Goal: Information Seeking & Learning: Learn about a topic

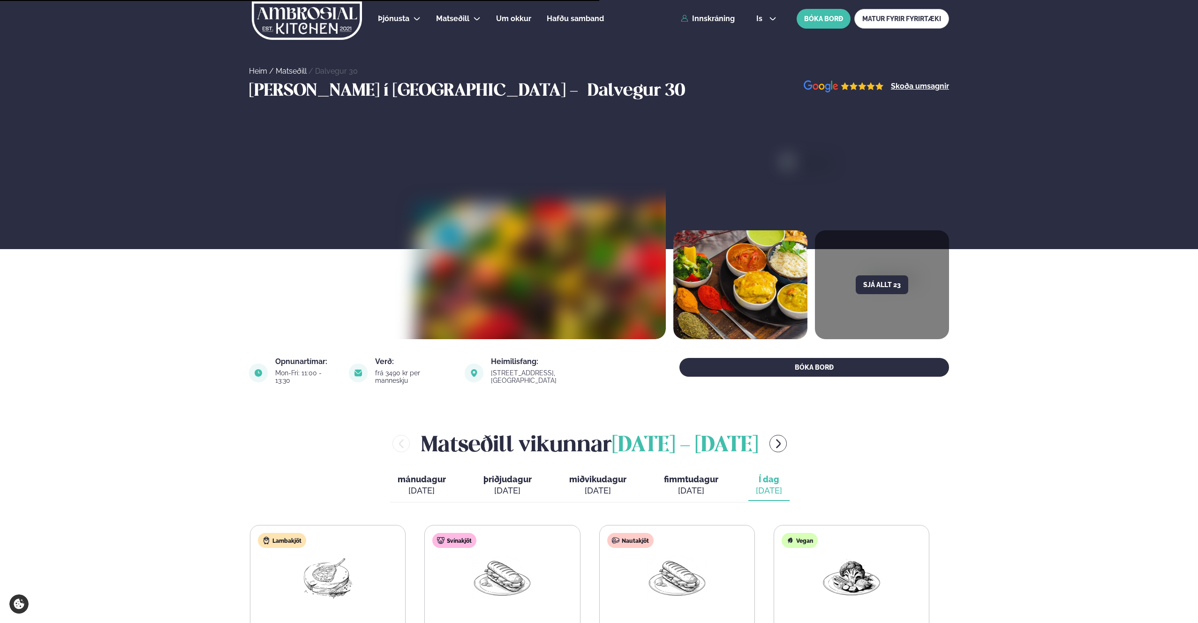
scroll to position [247, 0]
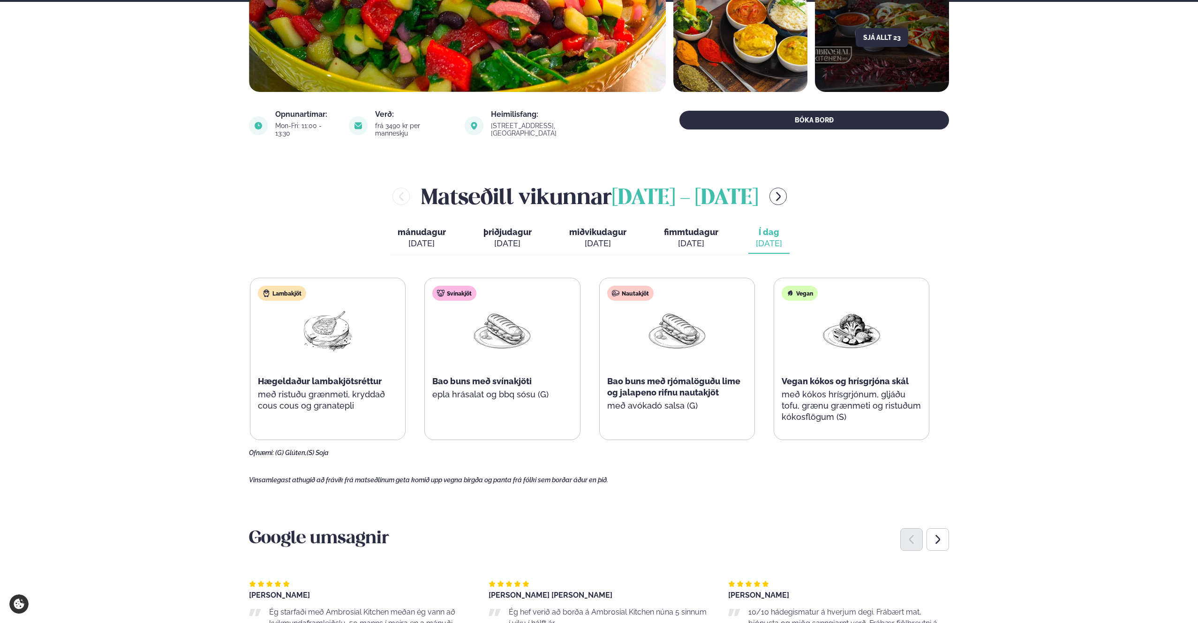
click at [734, 513] on section "Google umsagnir [PERSON_NAME] Ég starfaði með Ambrosial Kitchen meðan ég [PERSO…" at bounding box center [599, 622] width 700 height 218
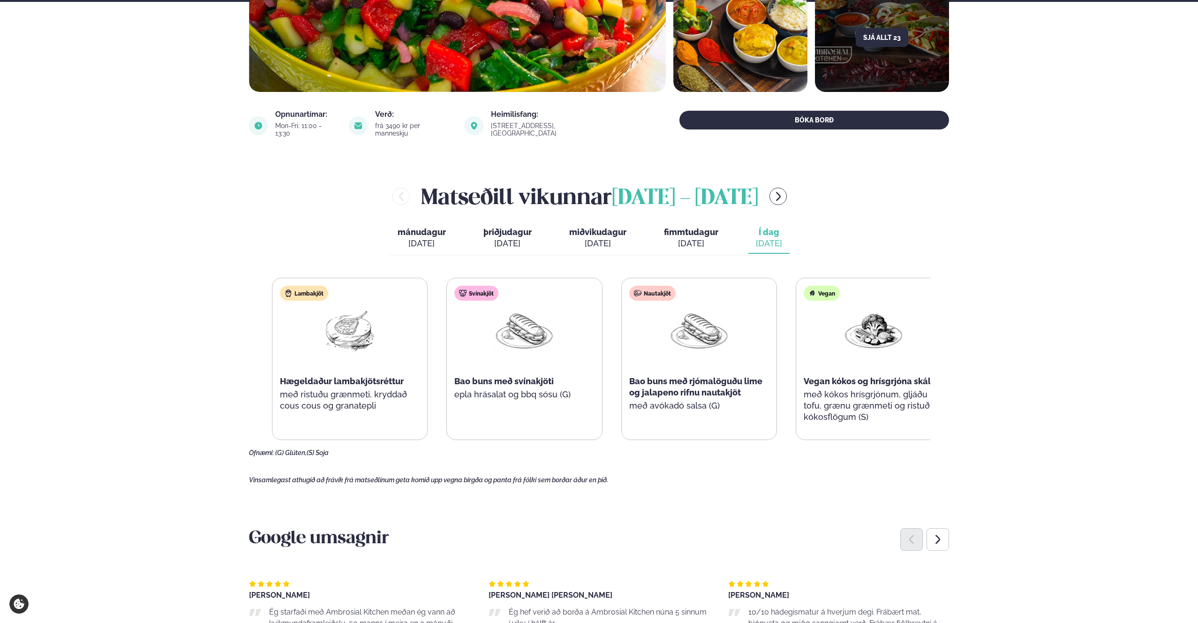
click at [564, 390] on p "epla hrásalat og bbq sósu (G)" at bounding box center [524, 394] width 140 height 11
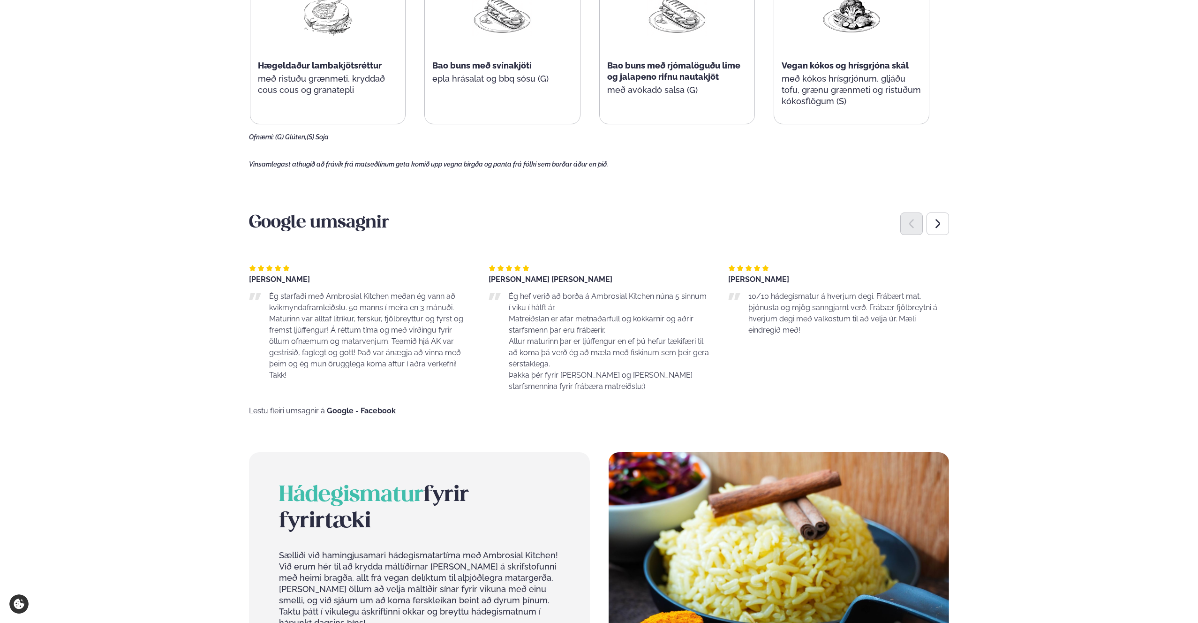
scroll to position [0, 0]
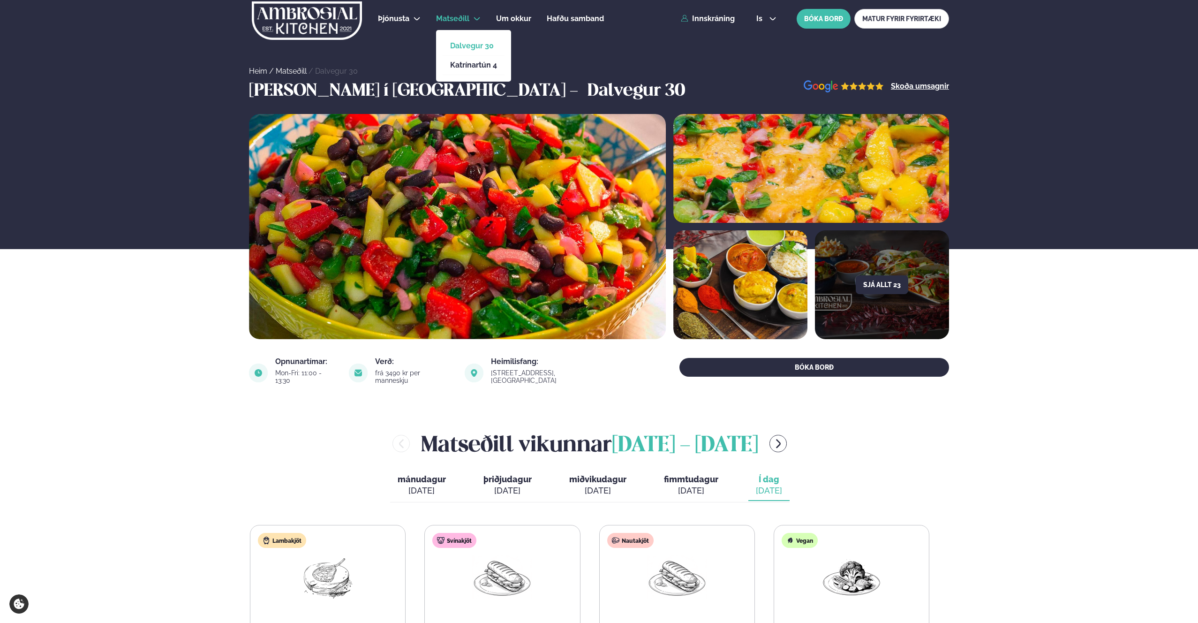
click at [438, 22] on span "Matseðill" at bounding box center [452, 18] width 33 height 9
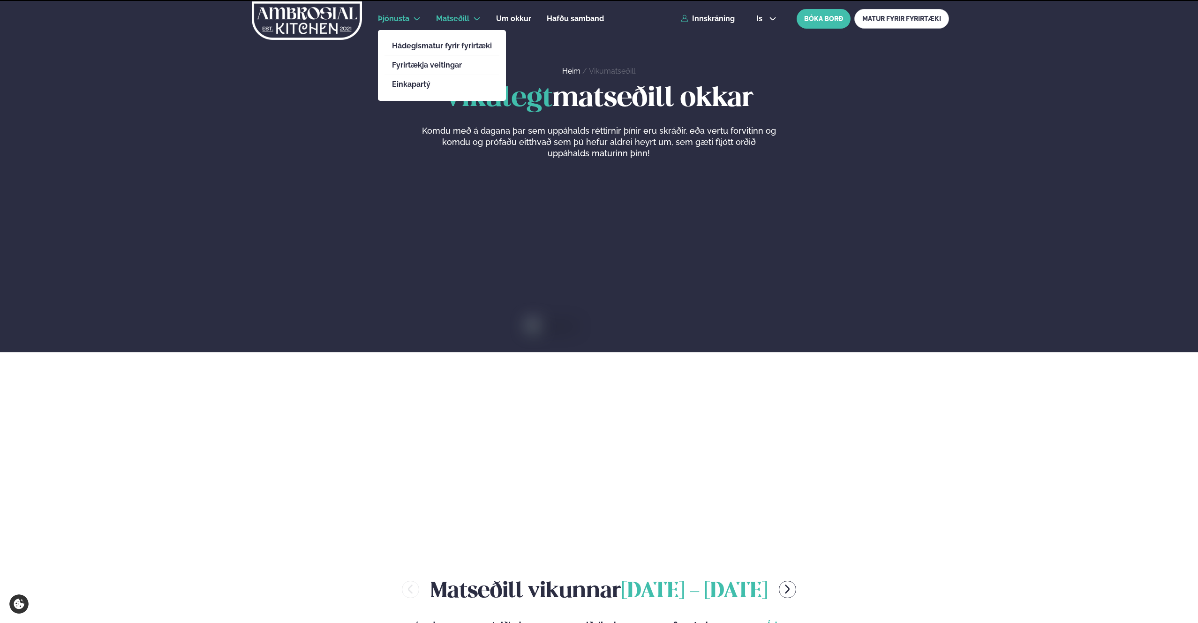
click at [380, 14] on span "Þjónusta" at bounding box center [393, 18] width 31 height 9
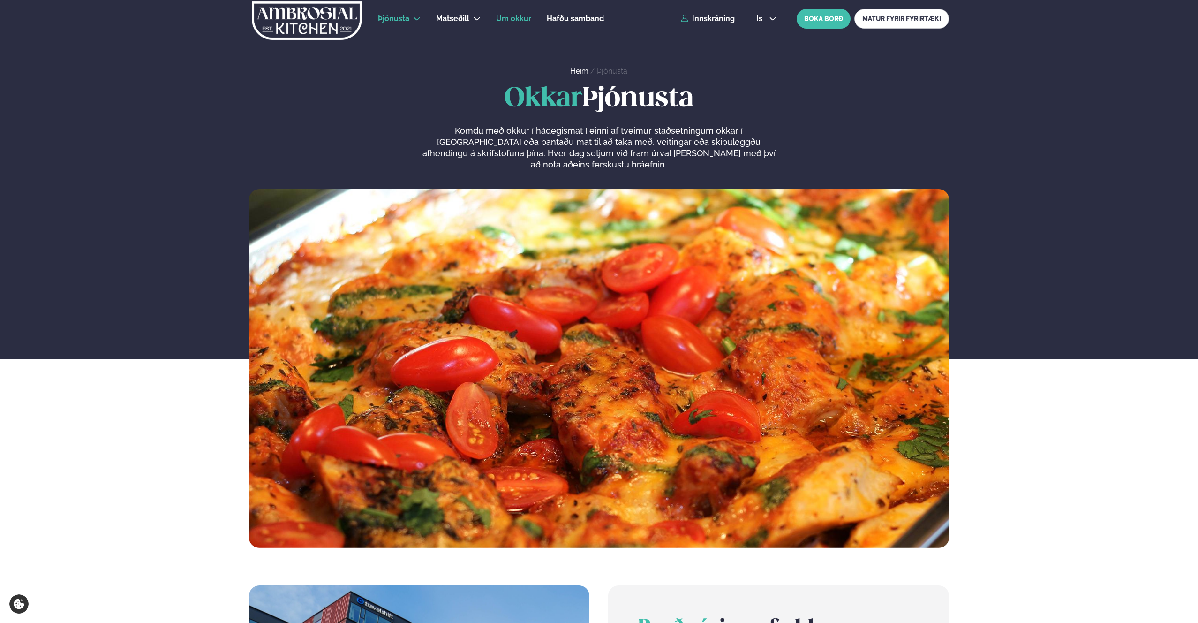
click at [500, 19] on span "Um okkur" at bounding box center [513, 18] width 35 height 9
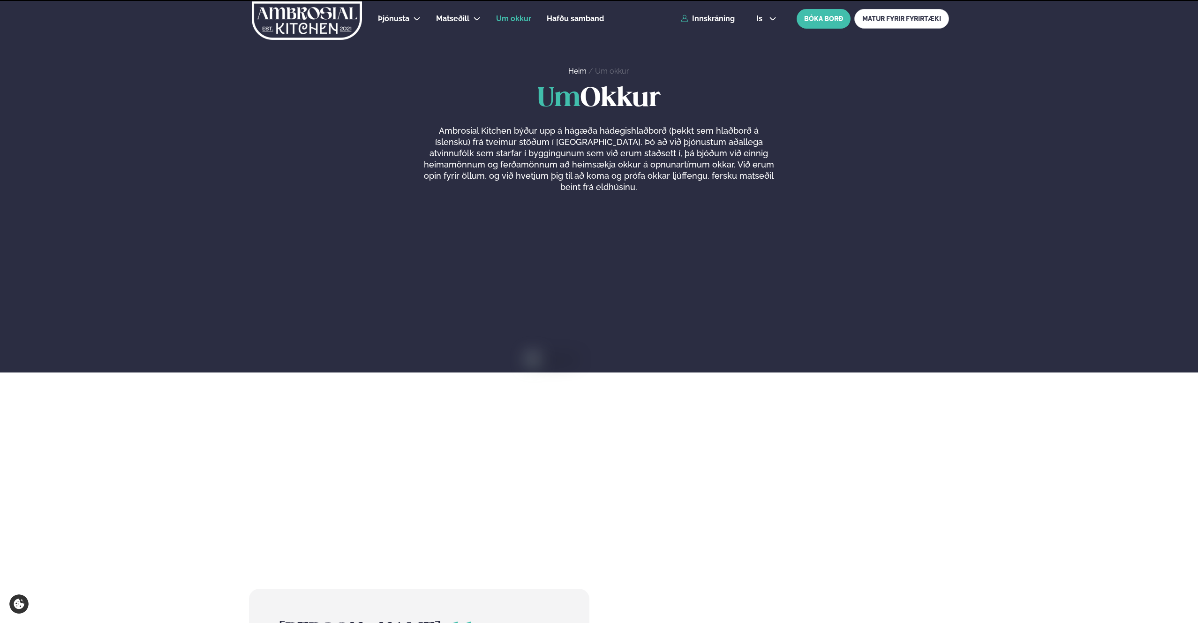
click at [322, 12] on img at bounding box center [307, 20] width 112 height 38
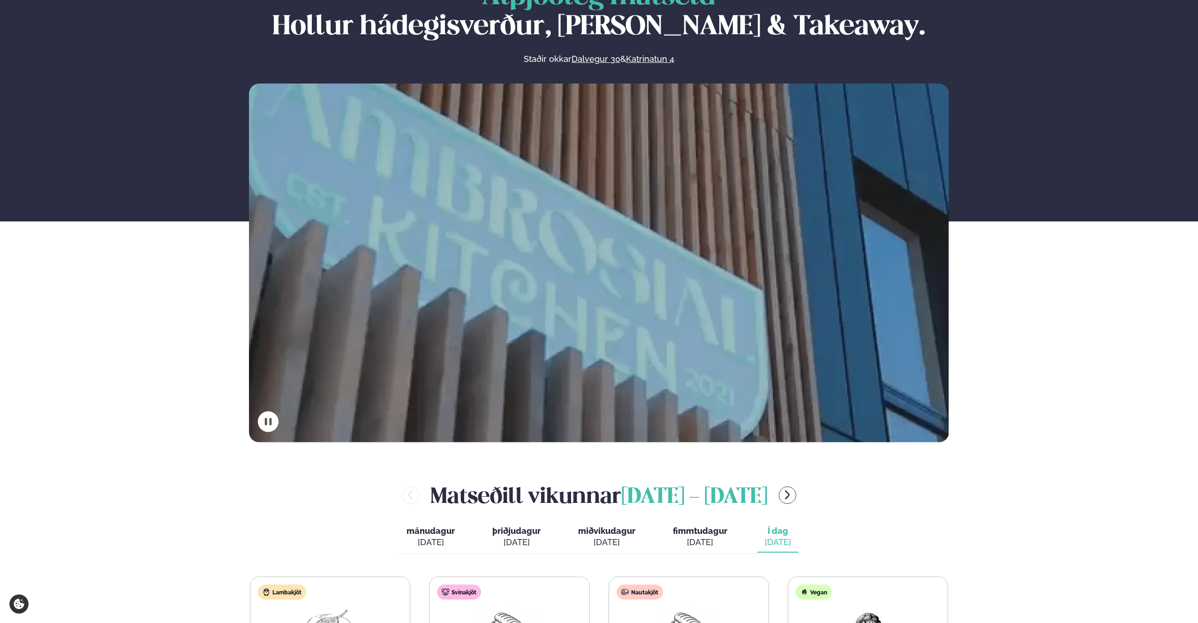
scroll to position [487, 0]
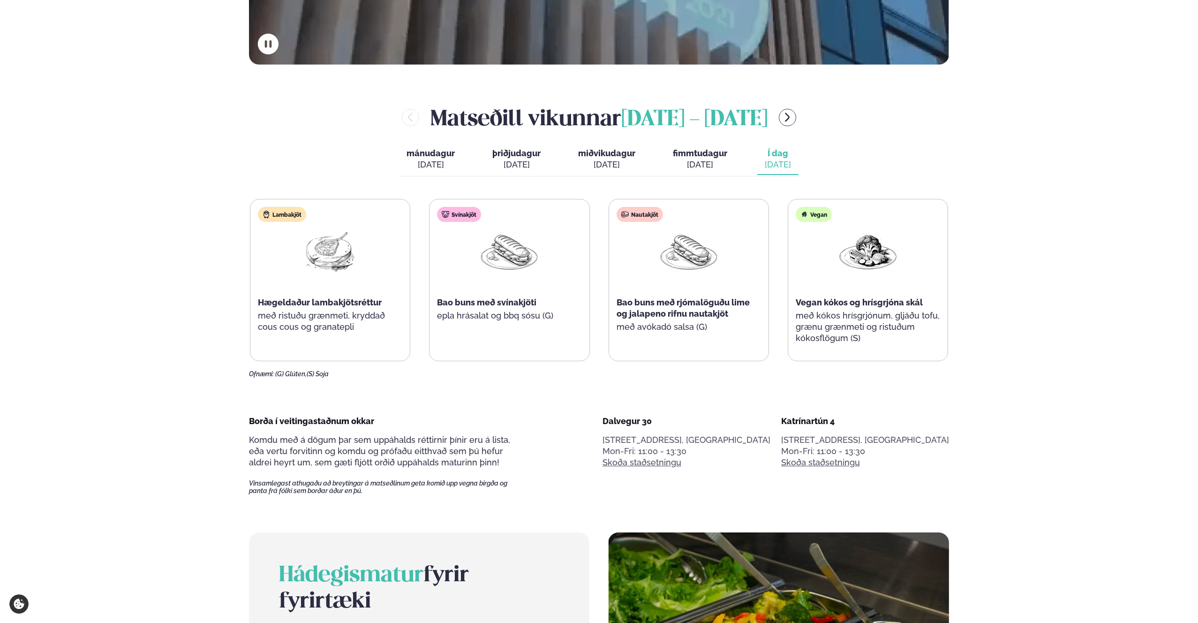
click at [755, 167] on div "mánudagur mán. [DATE] þriðjudagur þri. [DATE] miðvikudagur mið. [DATE] fimmtuda…" at bounding box center [599, 160] width 400 height 32
click at [696, 164] on div "[DATE]" at bounding box center [700, 164] width 54 height 11
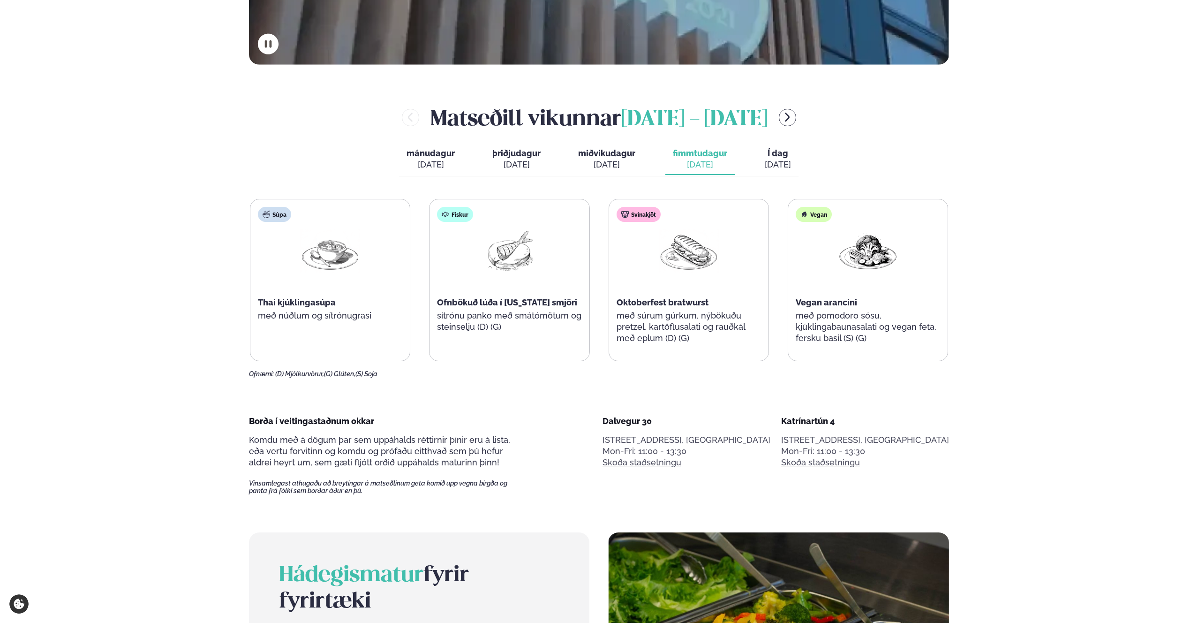
click at [807, 165] on div "[PERSON_NAME] [DATE] - [DATE] [PERSON_NAME]. [DATE] þriðjudagur þri. [DATE] mið…" at bounding box center [599, 240] width 700 height 276
click at [762, 163] on button "Í dag Í d. [DATE]" at bounding box center [777, 159] width 41 height 31
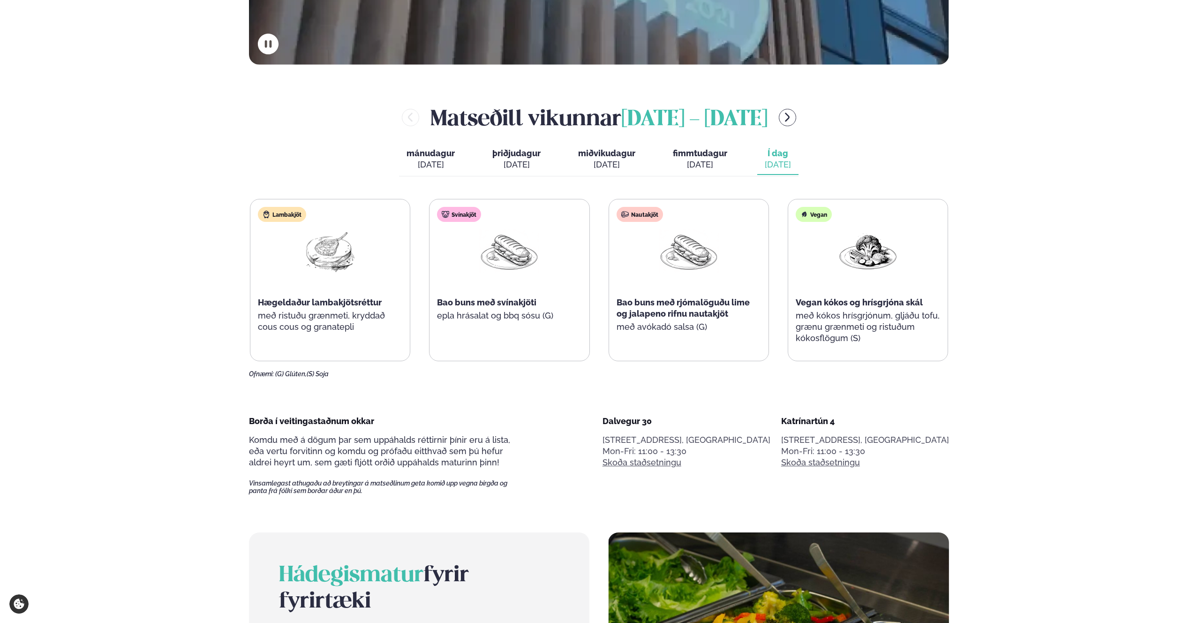
click at [695, 162] on div "[DATE]" at bounding box center [700, 164] width 54 height 11
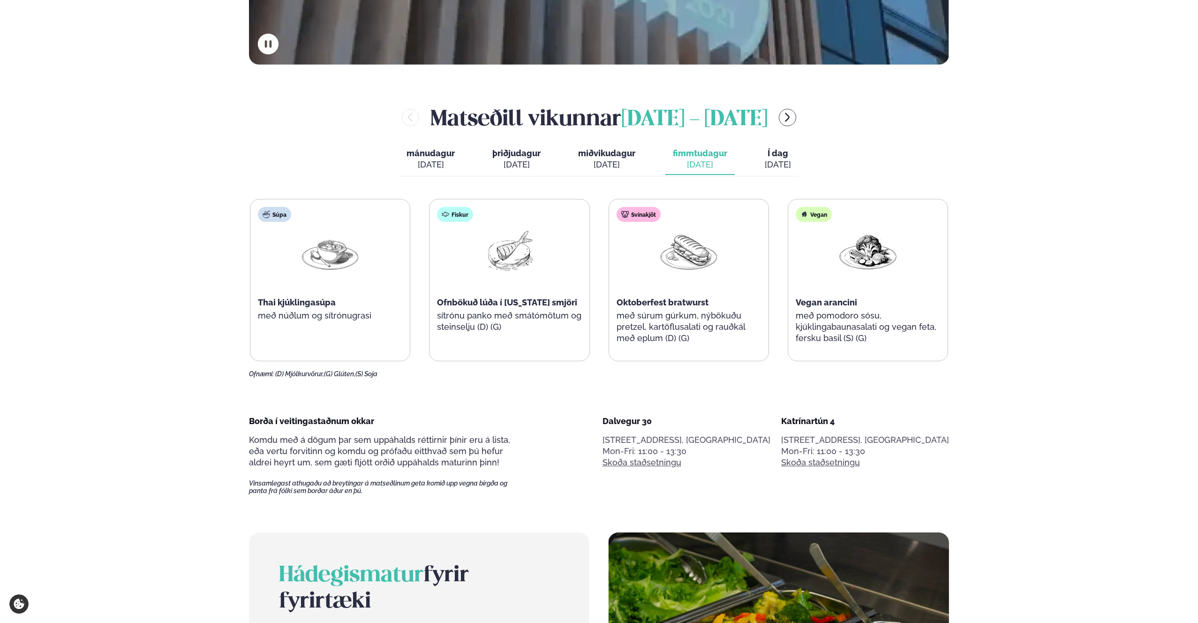
click at [611, 159] on div "[DATE]" at bounding box center [606, 164] width 57 height 11
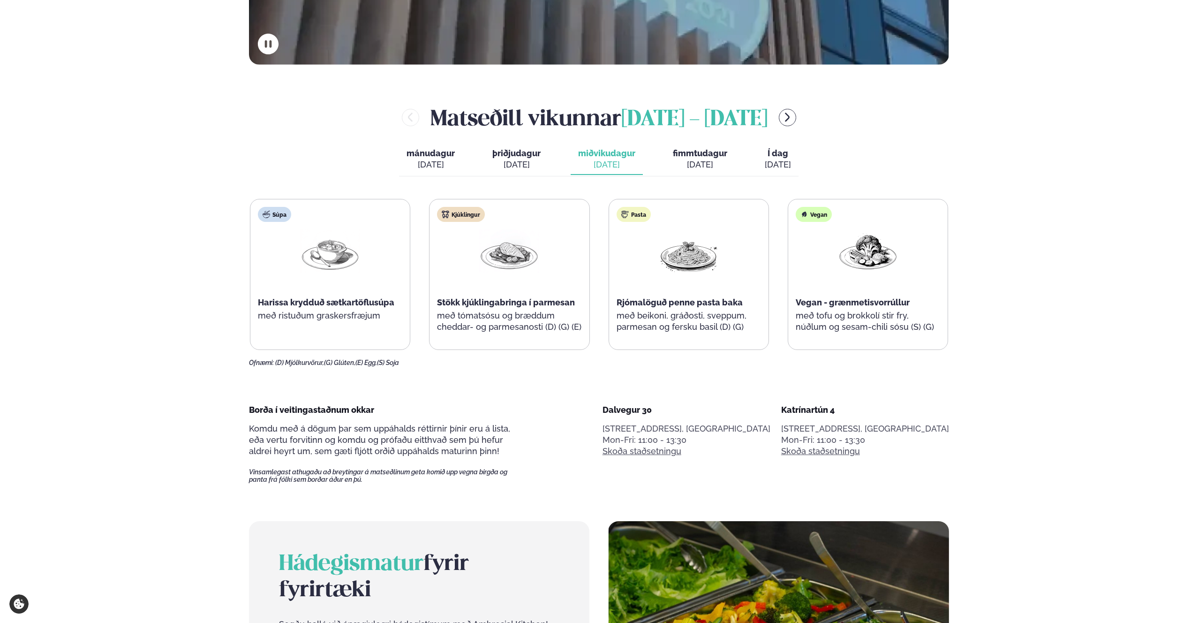
click at [705, 172] on button "fimmtudagur fim. [DATE]" at bounding box center [699, 159] width 69 height 31
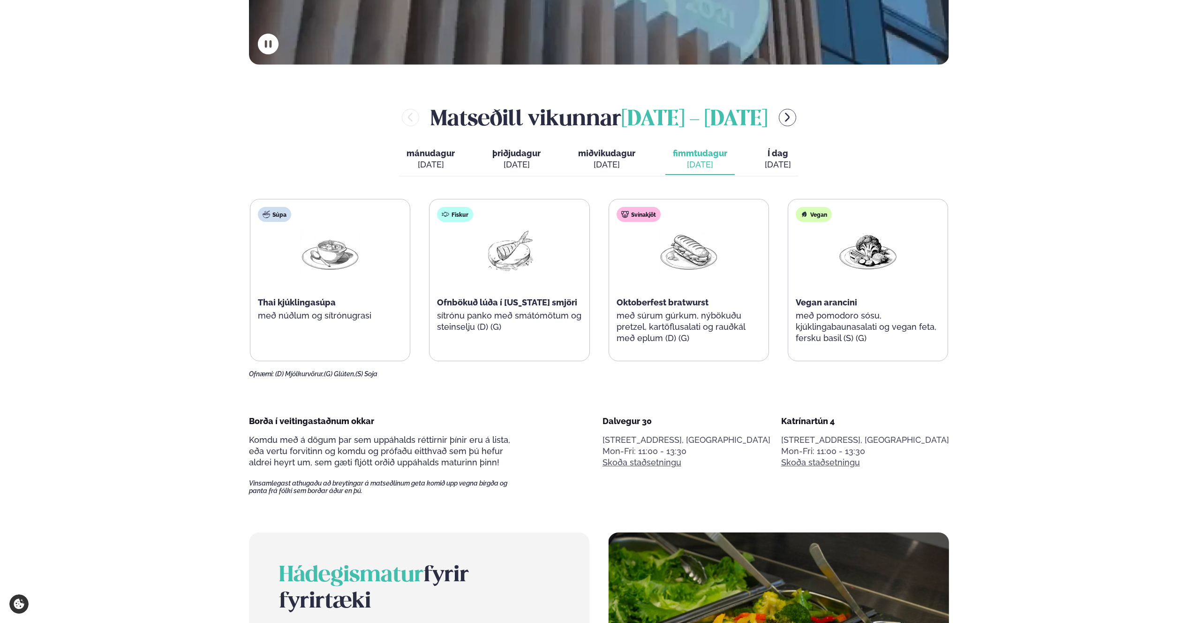
click at [579, 178] on div "[PERSON_NAME] [DATE] - [DATE] [PERSON_NAME]. [DATE] þriðjudagur þri. [DATE] mið…" at bounding box center [599, 240] width 700 height 276
click at [598, 163] on div "[DATE]" at bounding box center [606, 164] width 57 height 11
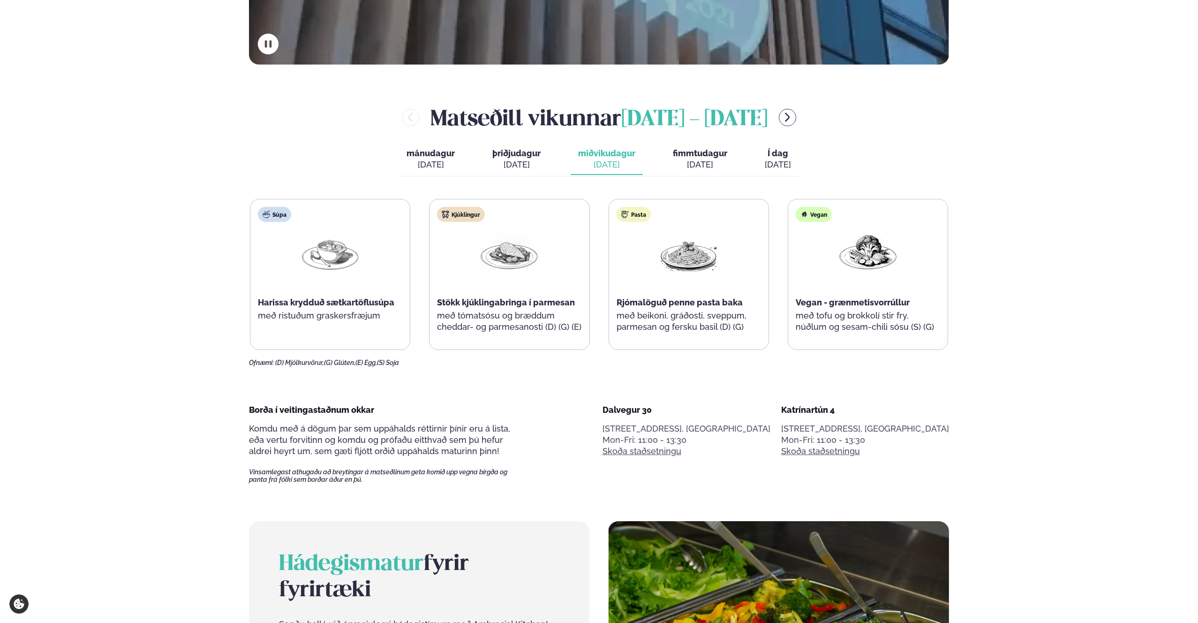
click at [551, 158] on div "mánudagur mán. [DATE] þriðjudagur þri. [DATE] miðvikudagur mið. [DATE] fimmtuda…" at bounding box center [599, 160] width 400 height 32
click at [499, 164] on div "[DATE]" at bounding box center [516, 164] width 48 height 11
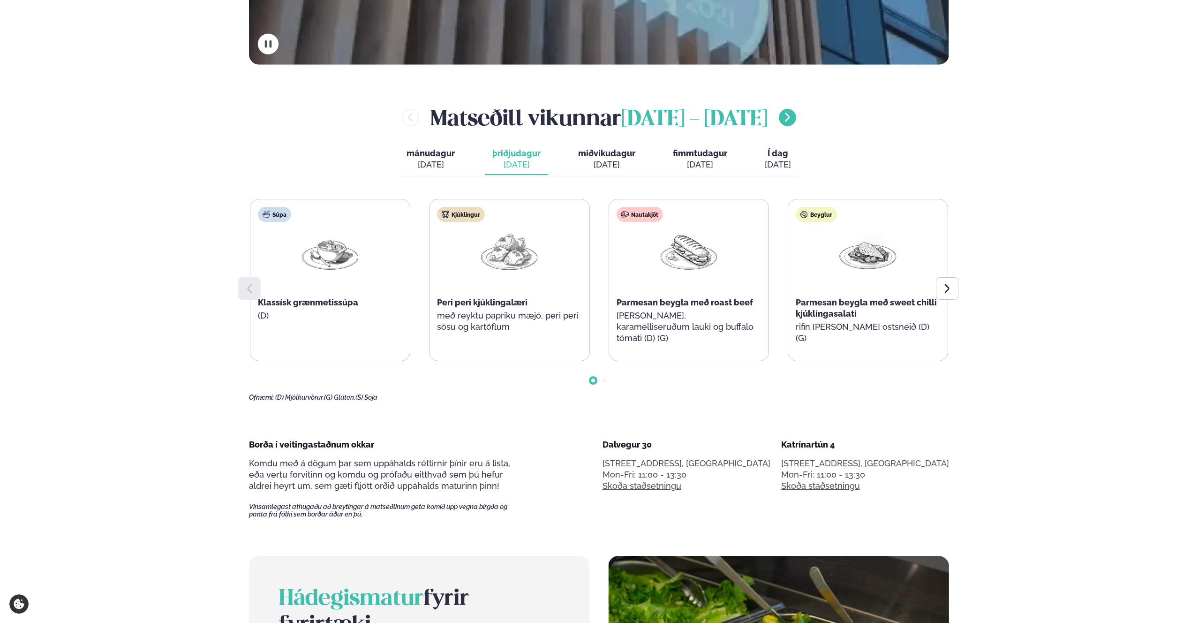
drag, startPoint x: 802, startPoint y: 106, endPoint x: 801, endPoint y: 112, distance: 5.6
click at [802, 106] on div "[PERSON_NAME] [DATE] - [DATE]" at bounding box center [599, 117] width 700 height 30
click at [793, 121] on icon "menu-btn-right" at bounding box center [787, 117] width 11 height 11
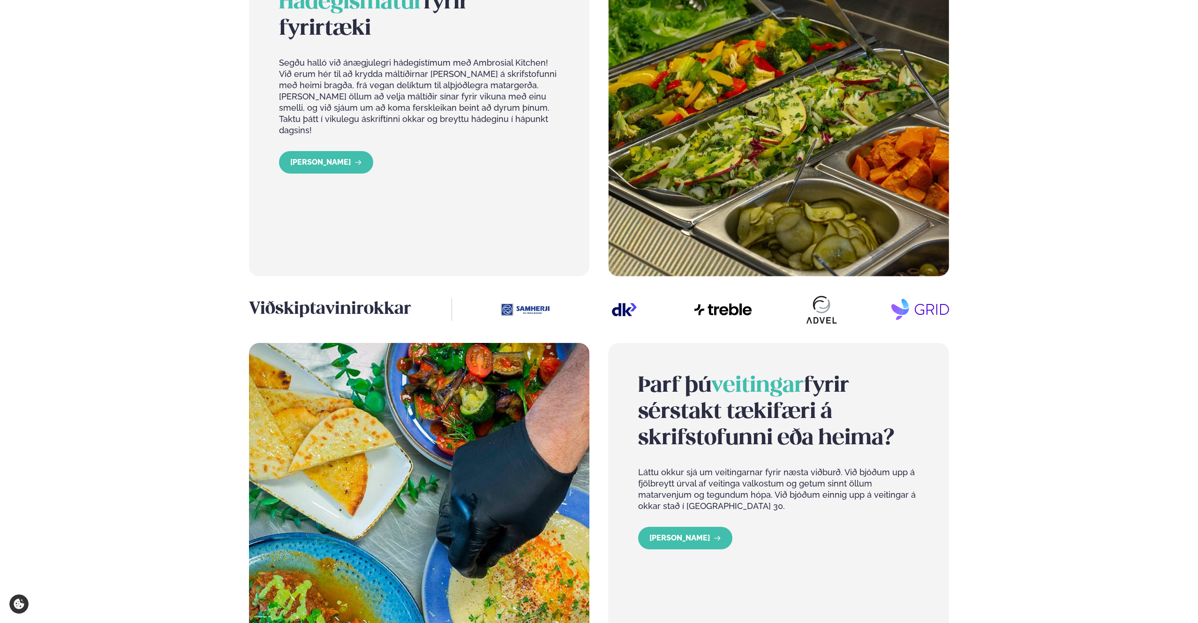
scroll to position [1173, 0]
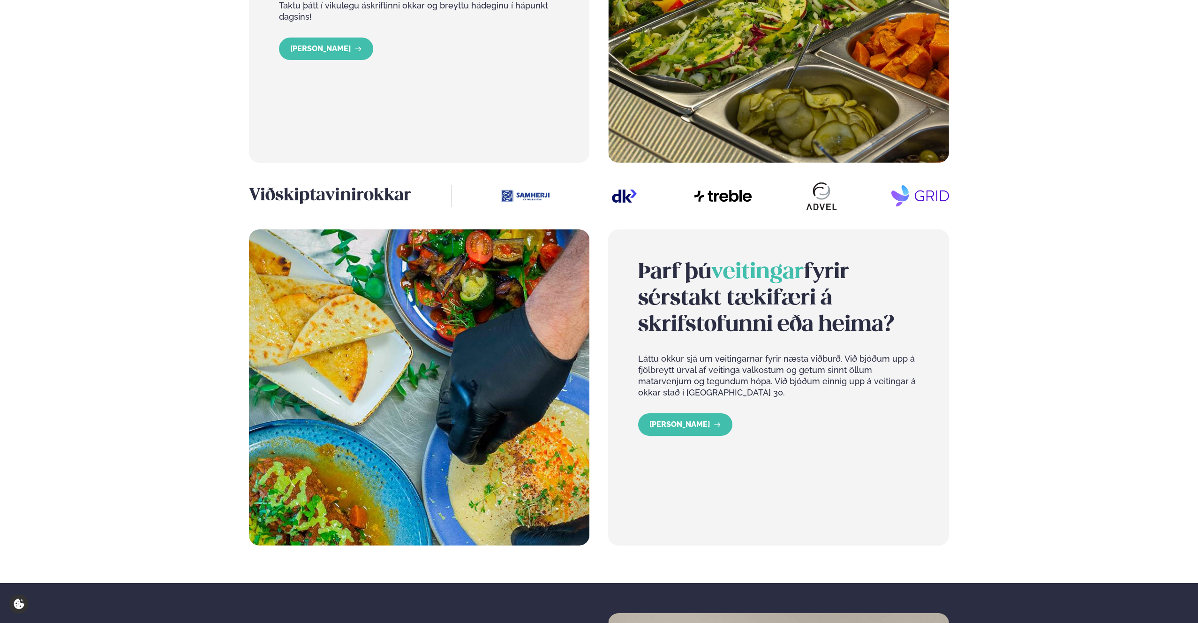
click at [740, 441] on div "Þarf þú veitingar fyrir sérstakt tækifæri á skrifstofunni eða heima? Láttu okku…" at bounding box center [778, 387] width 340 height 317
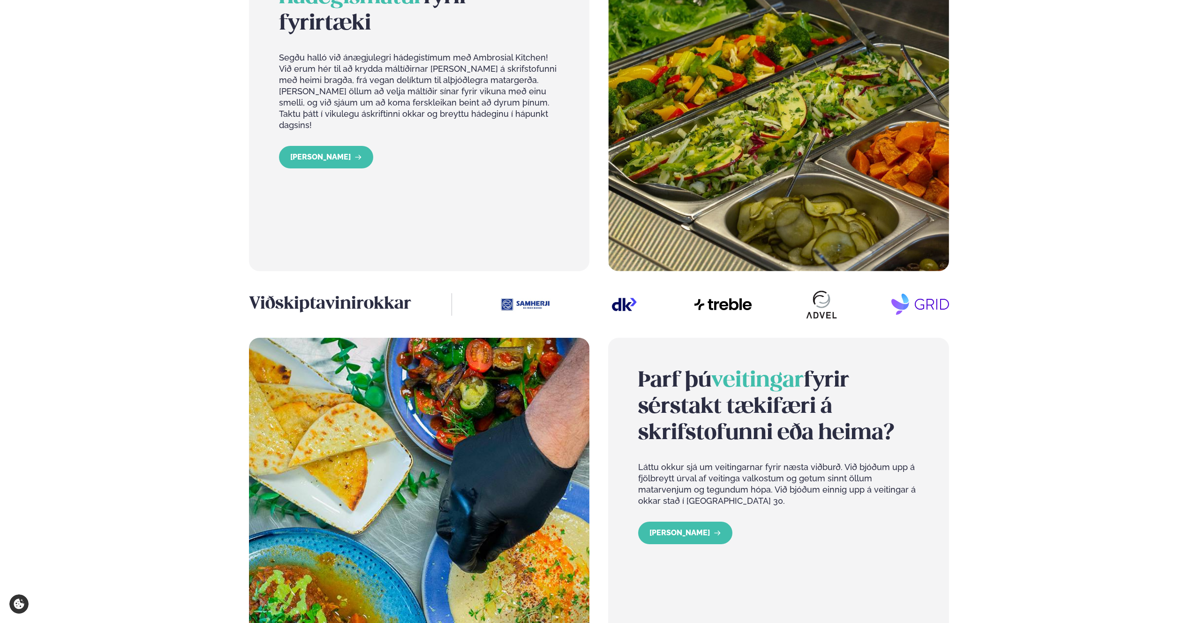
click at [739, 486] on p "Láttu okkur sjá um veitingarnar fyrir næsta viðburð. Við bjóðum upp á fjölbreyt…" at bounding box center [778, 483] width 280 height 45
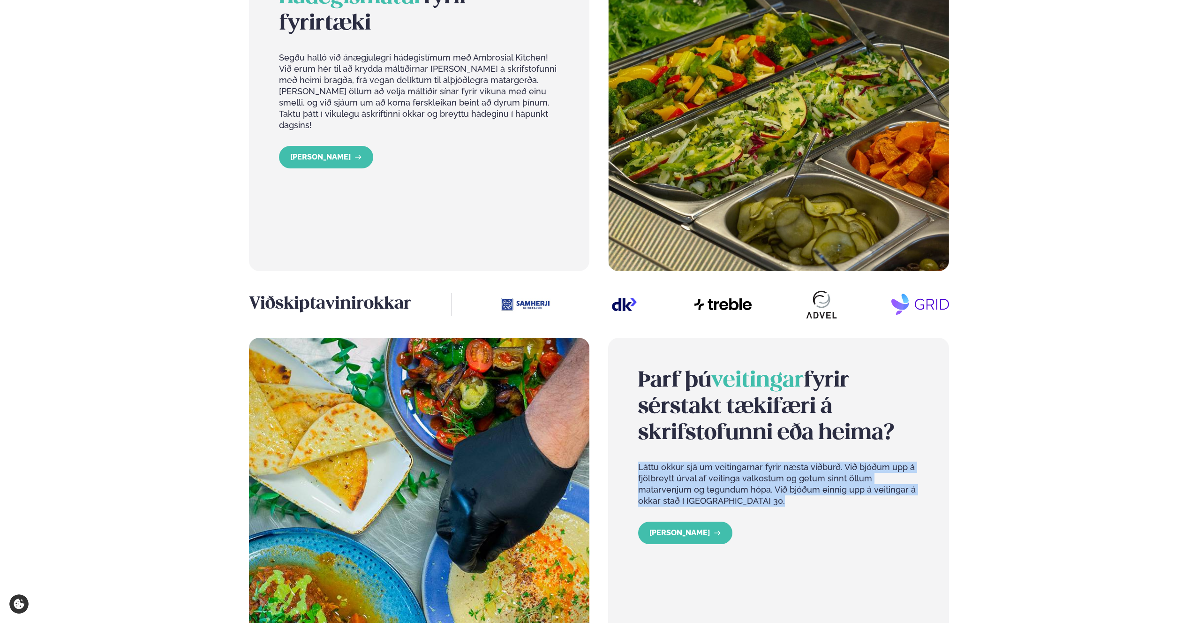
click at [739, 486] on p "Láttu okkur sjá um veitingarnar fyrir næsta viðburð. Við bjóðum upp á fjölbreyt…" at bounding box center [778, 483] width 280 height 45
click at [760, 515] on div "Þarf þú veitingar fyrir sérstakt tækifæri á skrifstofunni eða heima? Láttu okku…" at bounding box center [778, 445] width 280 height 154
drag, startPoint x: 748, startPoint y: 504, endPoint x: 623, endPoint y: 464, distance: 131.4
click at [617, 466] on div "Þarf þú veitingar fyrir sérstakt tækifæri á skrifstofunni eða heima? Láttu okku…" at bounding box center [778, 496] width 340 height 317
click at [623, 464] on div "Þarf þú veitingar fyrir sérstakt tækifæri á skrifstofunni eða heima? Láttu okku…" at bounding box center [778, 496] width 340 height 317
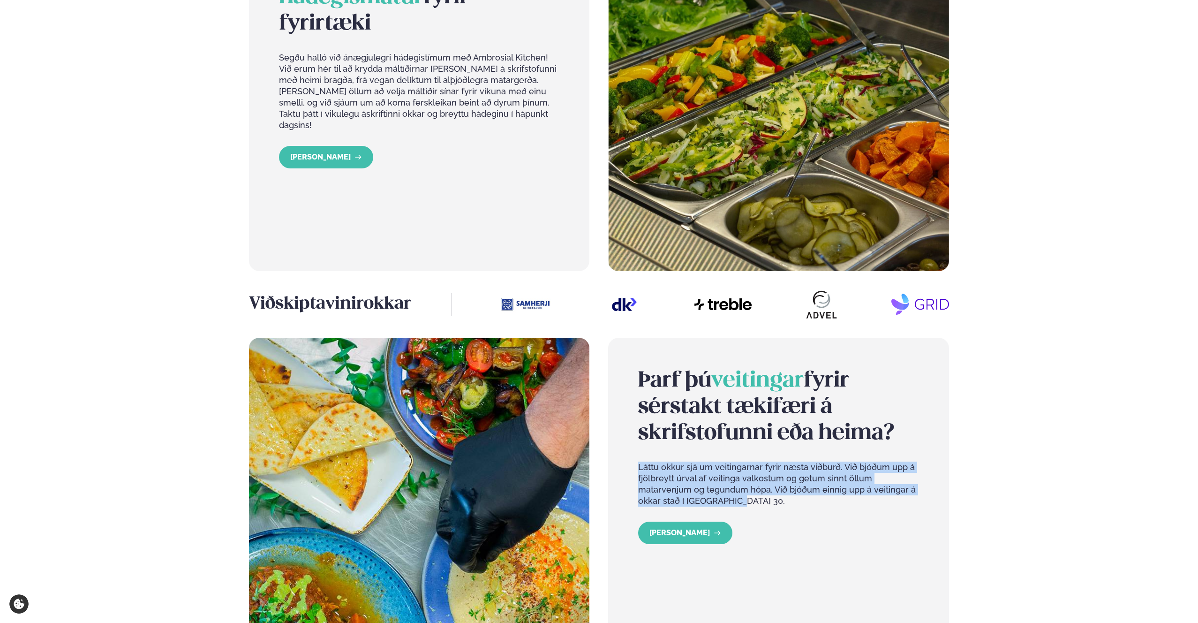
drag, startPoint x: 625, startPoint y: 463, endPoint x: 765, endPoint y: 508, distance: 146.7
click at [765, 508] on div "Þarf þú veitingar fyrir sérstakt tækifæri á skrifstofunni eða heima? Láttu okku…" at bounding box center [778, 496] width 340 height 317
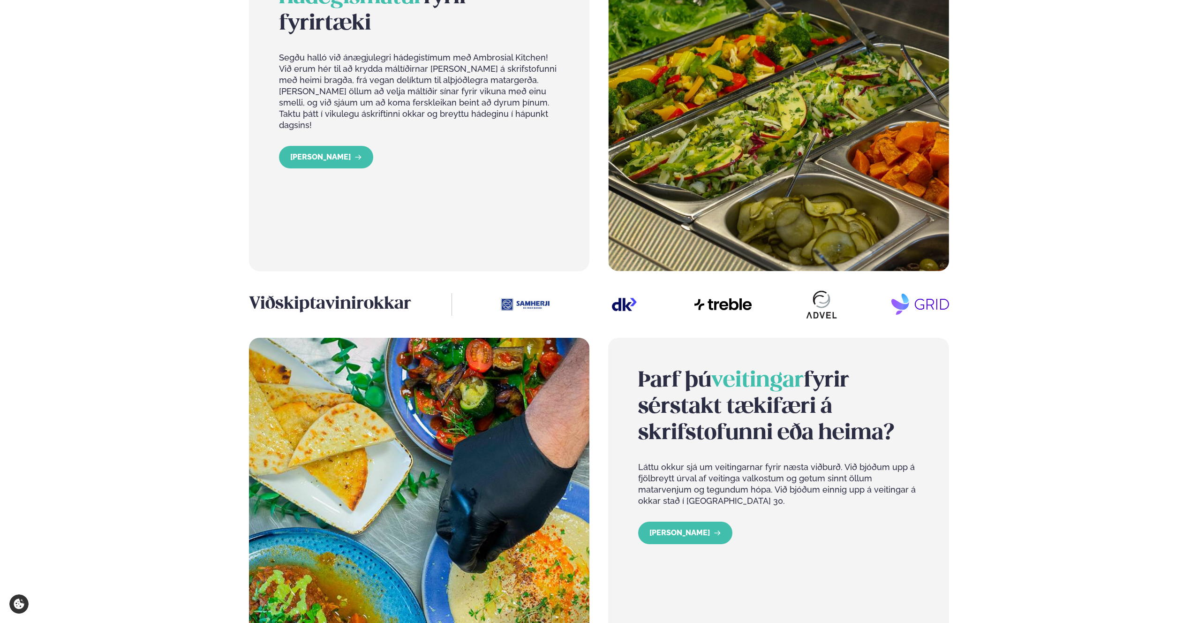
click at [765, 507] on div "Þarf þú veitingar fyrir sérstakt tækifæri á skrifstofunni eða heima? Láttu okku…" at bounding box center [778, 445] width 280 height 154
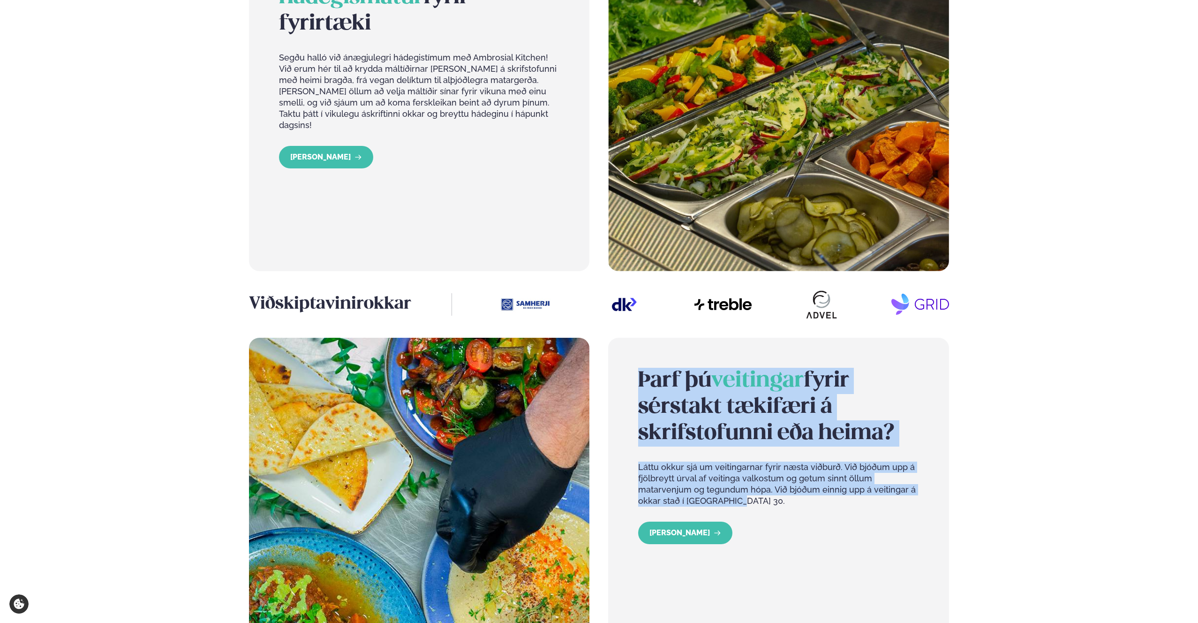
drag, startPoint x: 762, startPoint y: 504, endPoint x: 624, endPoint y: 371, distance: 191.4
click at [624, 371] on div "Þarf þú veitingar fyrir sérstakt tækifæri á skrifstofunni eða heima? Láttu okku…" at bounding box center [778, 496] width 340 height 317
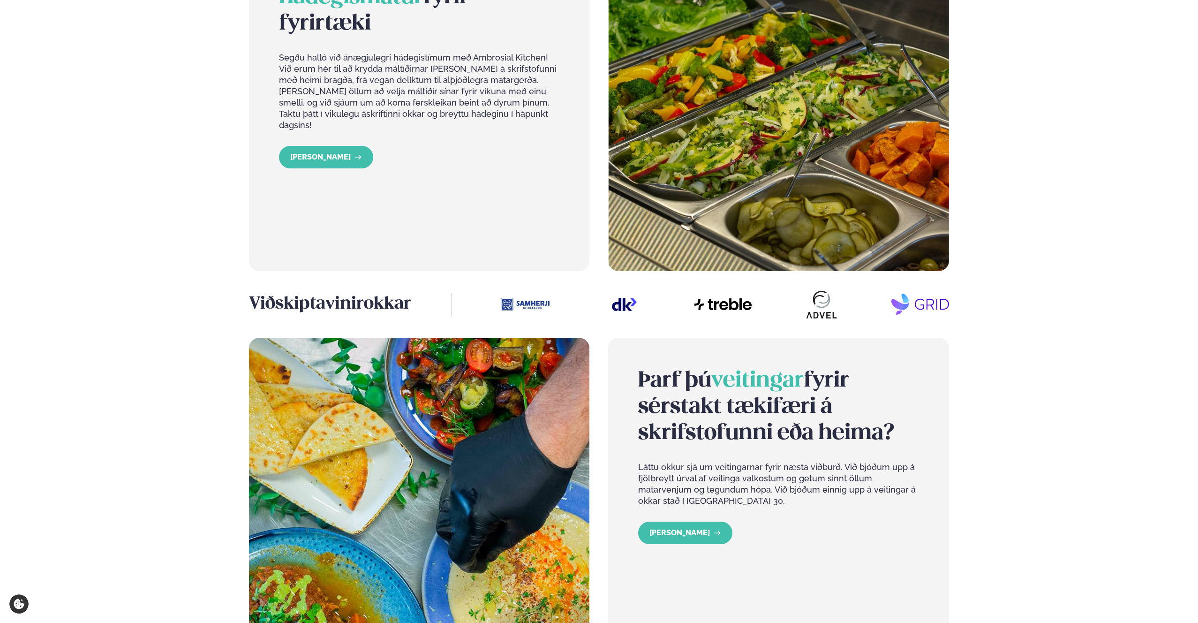
scroll to position [1022, 0]
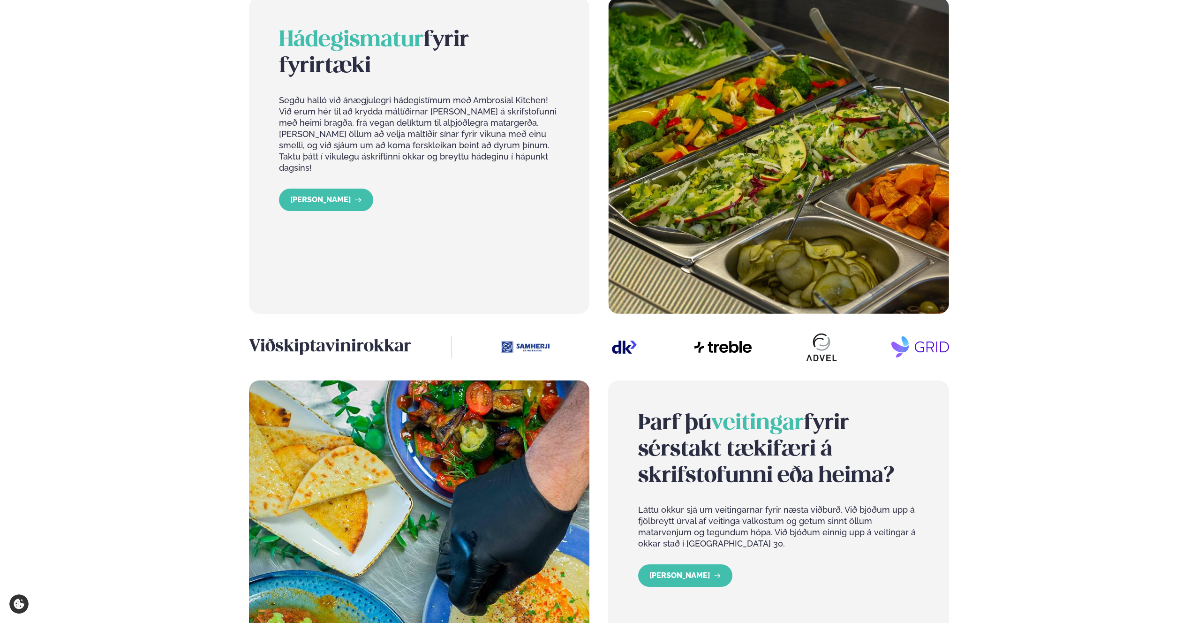
click at [647, 351] on img at bounding box center [625, 346] width 58 height 29
click at [640, 350] on img at bounding box center [625, 346] width 58 height 29
